Goal: Task Accomplishment & Management: Use online tool/utility

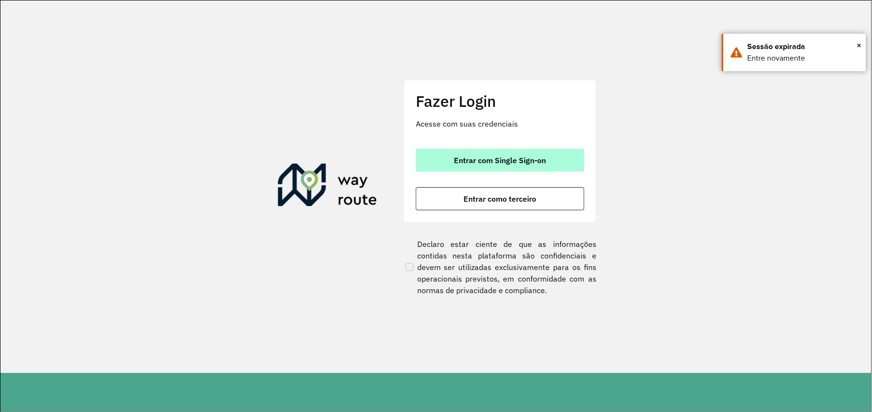
click at [510, 154] on button "Entrar com Single Sign-on" at bounding box center [500, 160] width 169 height 23
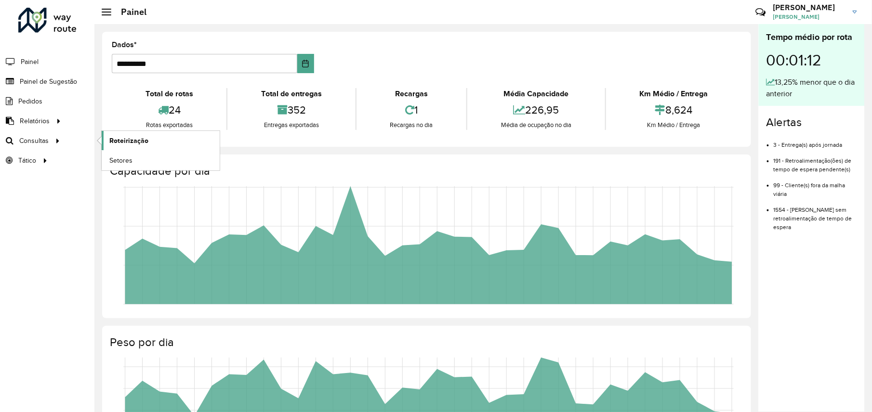
click at [124, 140] on span "Roteirização" at bounding box center [128, 141] width 39 height 10
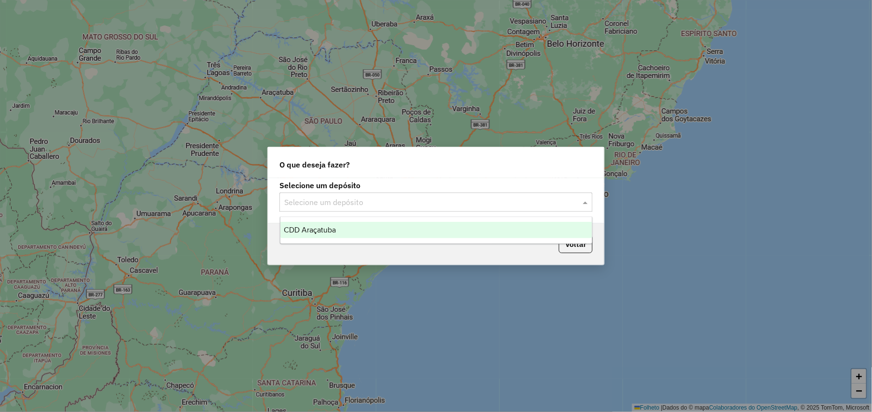
click at [372, 197] on input "text" at bounding box center [426, 203] width 284 height 12
click at [345, 237] on div "CDD Araçatuba" at bounding box center [436, 230] width 312 height 16
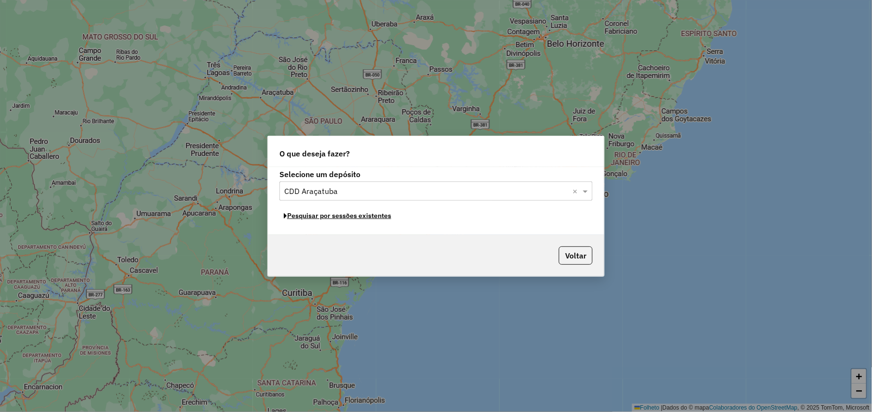
click at [350, 217] on font "Pesquisar por sessões existentes" at bounding box center [339, 215] width 104 height 9
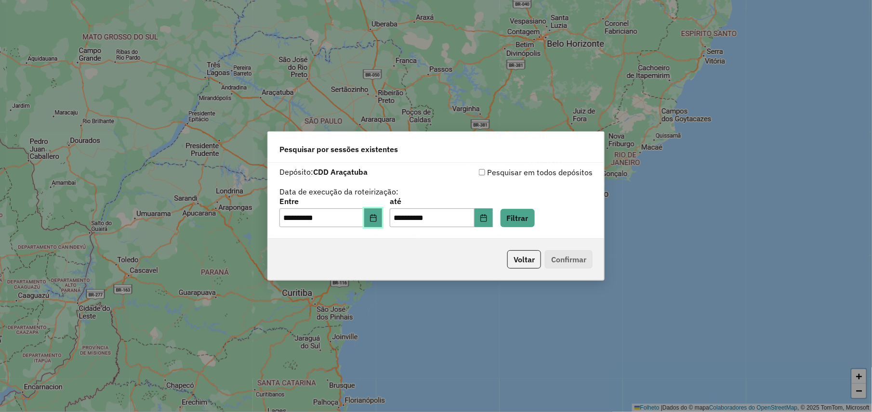
click at [382, 218] on button "Escolha a data" at bounding box center [373, 218] width 18 height 19
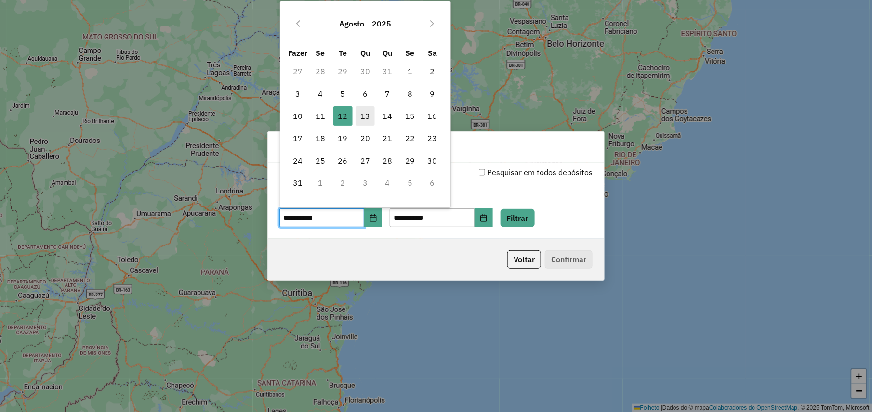
click at [361, 112] on font "13" at bounding box center [365, 116] width 10 height 12
type input "**********"
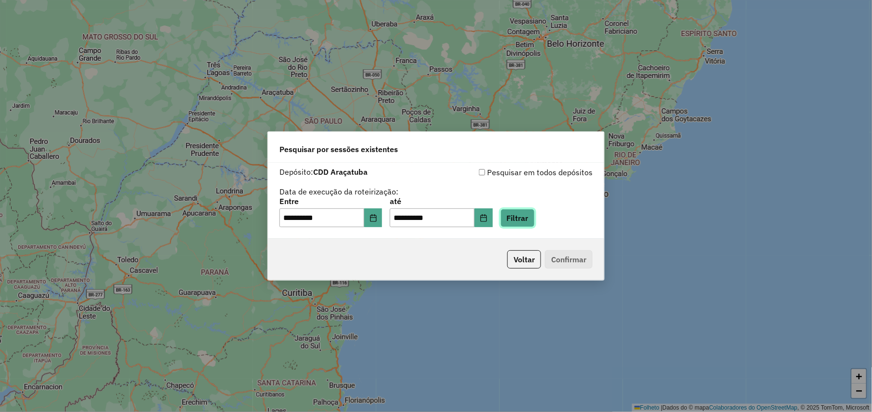
click at [535, 222] on button "Filtrar" at bounding box center [518, 218] width 34 height 18
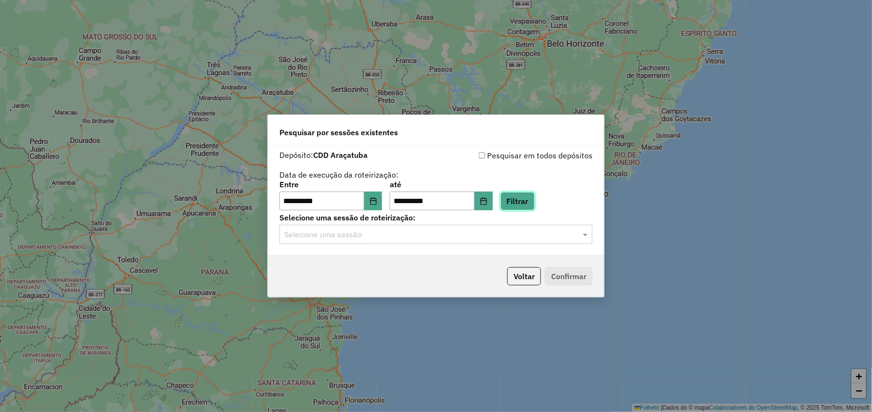
click at [535, 201] on button "Filtrar" at bounding box center [518, 201] width 34 height 18
click at [376, 239] on input "text" at bounding box center [426, 235] width 284 height 12
click at [355, 274] on ng-dropdown-panel "1229182 - 13/08/2025 19:10" at bounding box center [436, 263] width 313 height 27
click at [358, 263] on span "1229182 - 13/08/2025 19:10" at bounding box center [321, 263] width 74 height 8
click at [575, 272] on button "Confirmar" at bounding box center [569, 276] width 48 height 18
